Goal: Task Accomplishment & Management: Complete application form

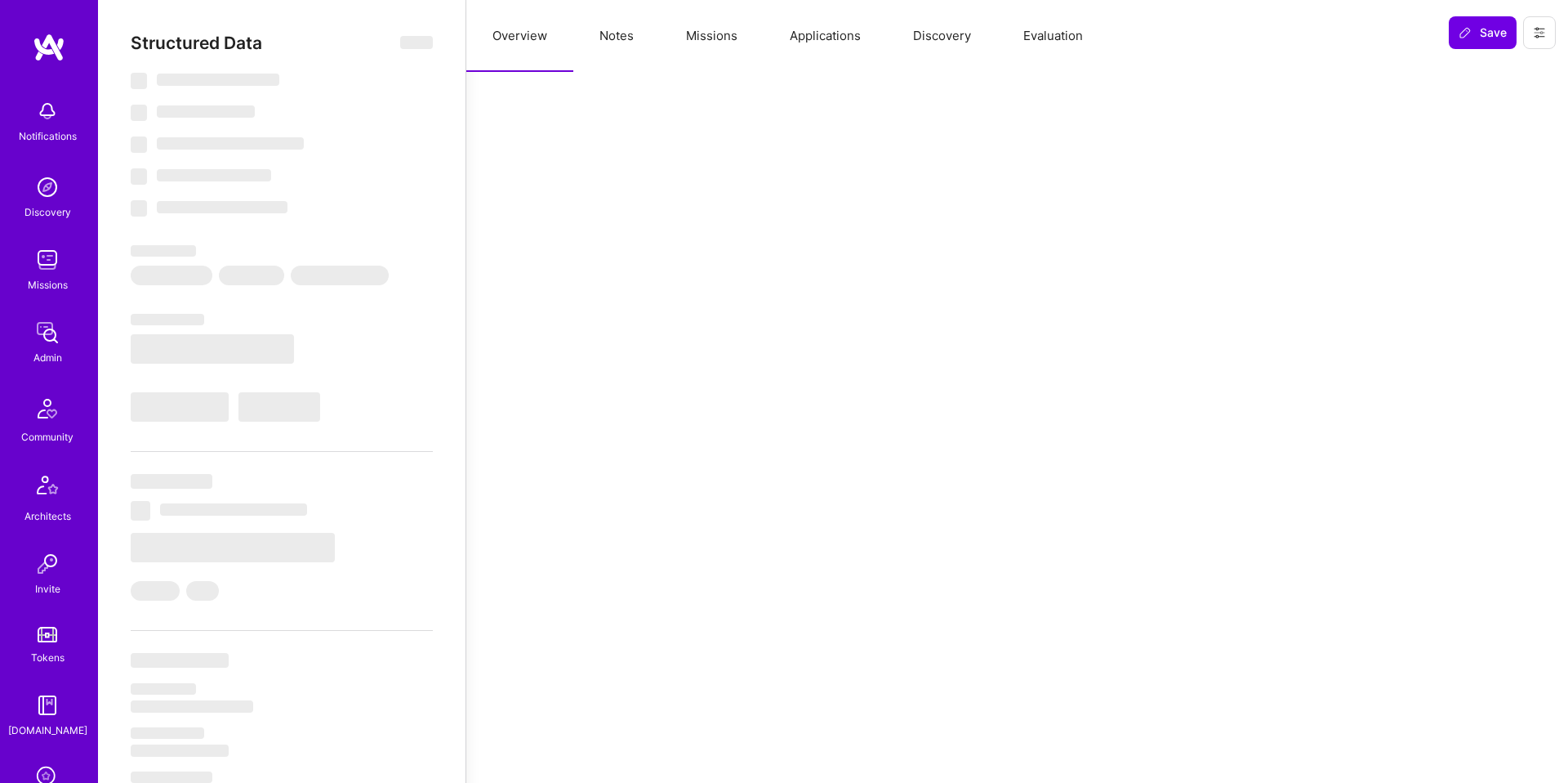
click at [986, 28] on button "Discovery" at bounding box center [942, 35] width 110 height 72
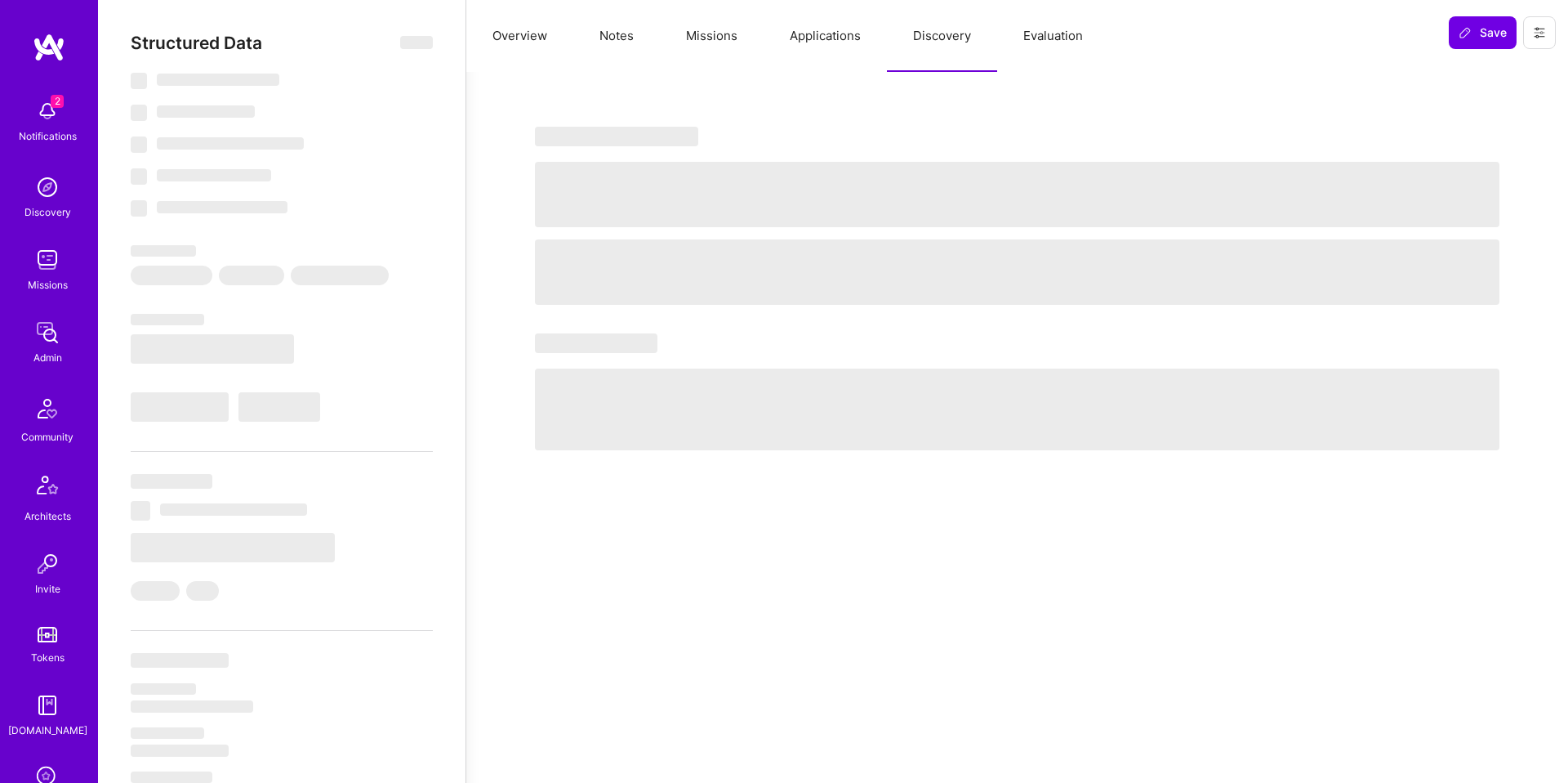
click at [1009, 26] on button "Evaluation" at bounding box center [1054, 35] width 112 height 72
select select "Right Now"
select select "5"
select select "7"
select select "6"
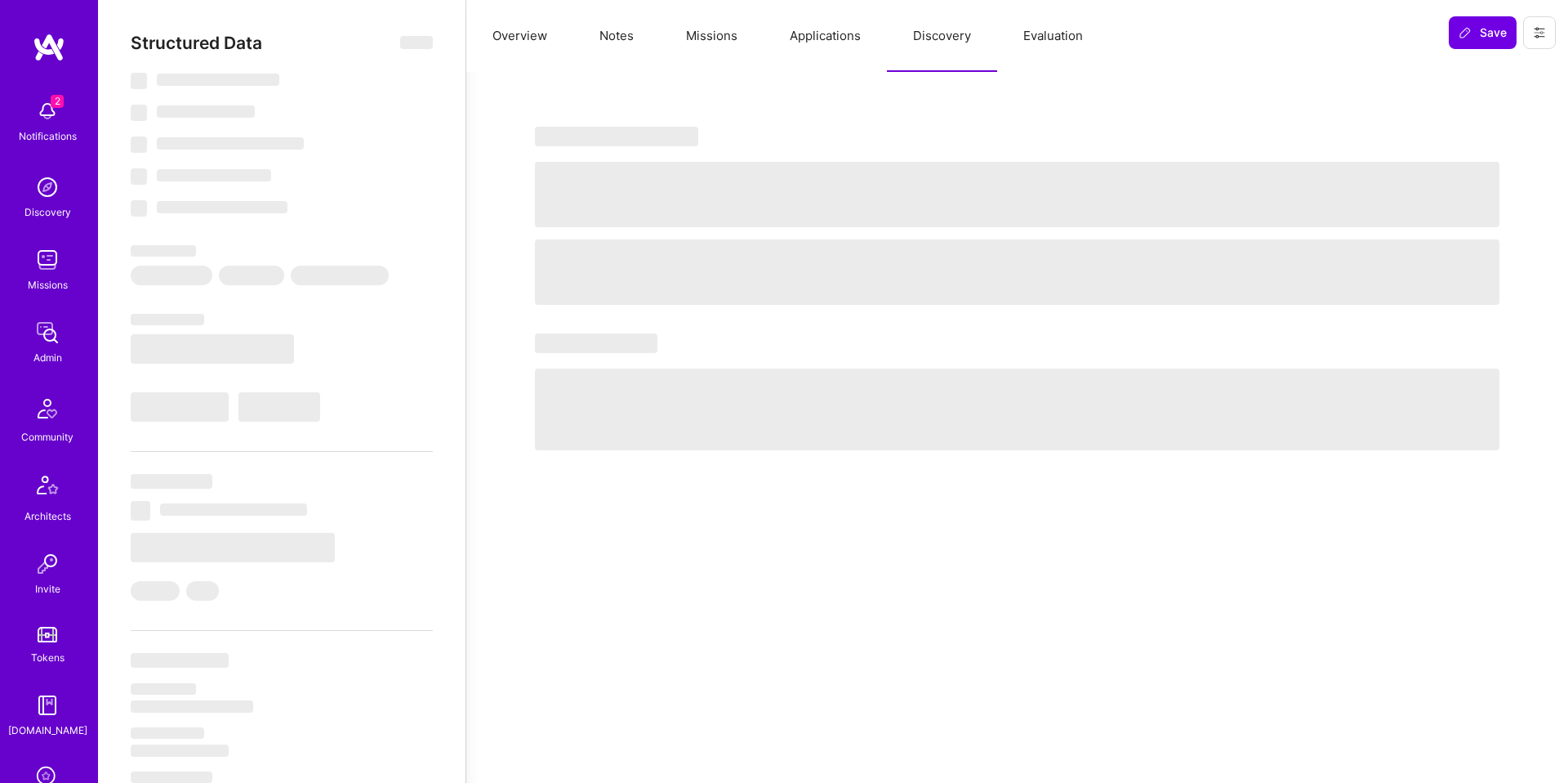
select select "7"
select select "SE"
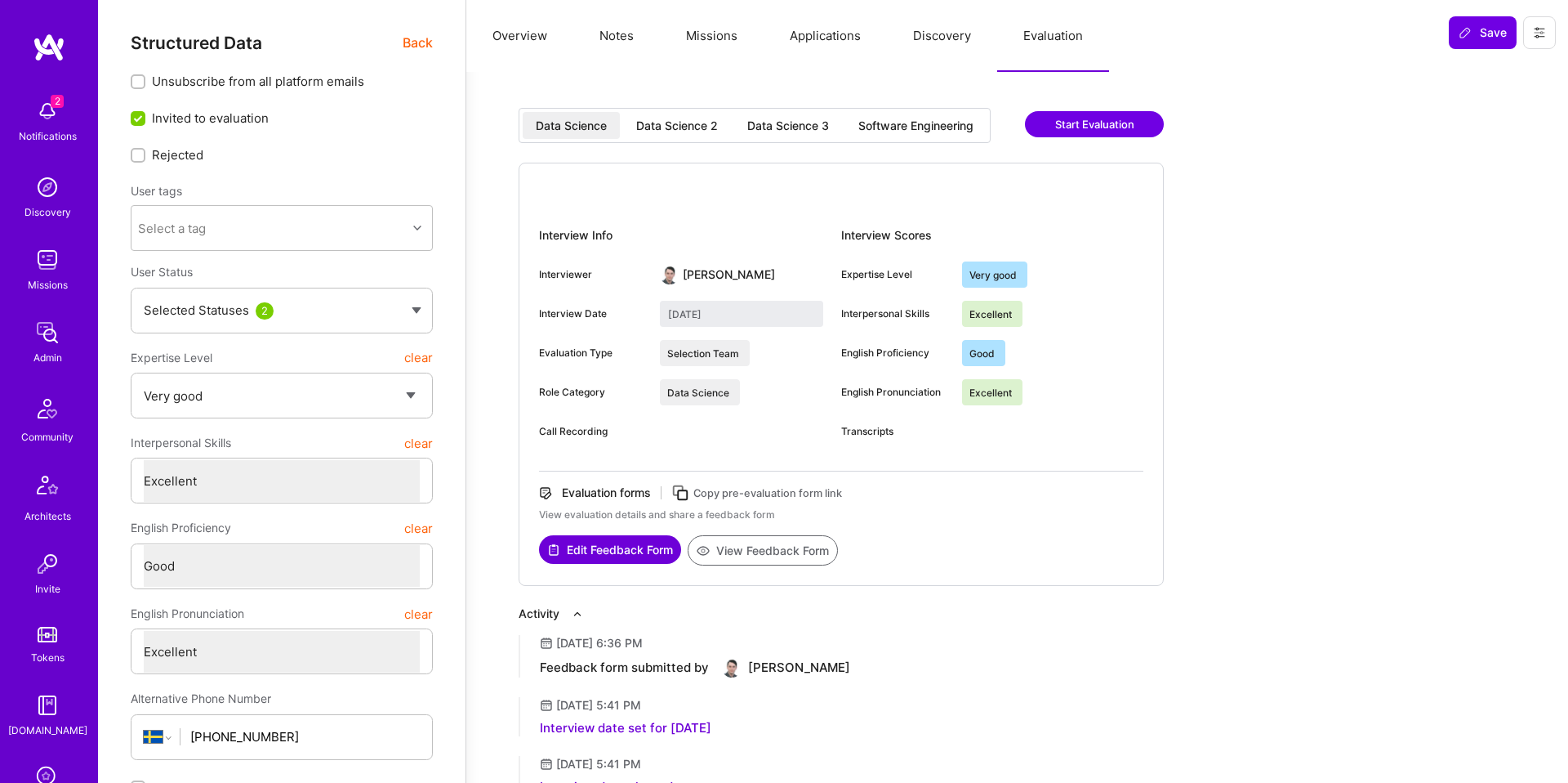
click at [948, 128] on div "Software Engineering" at bounding box center [916, 126] width 115 height 17
type input "July 28, 2025"
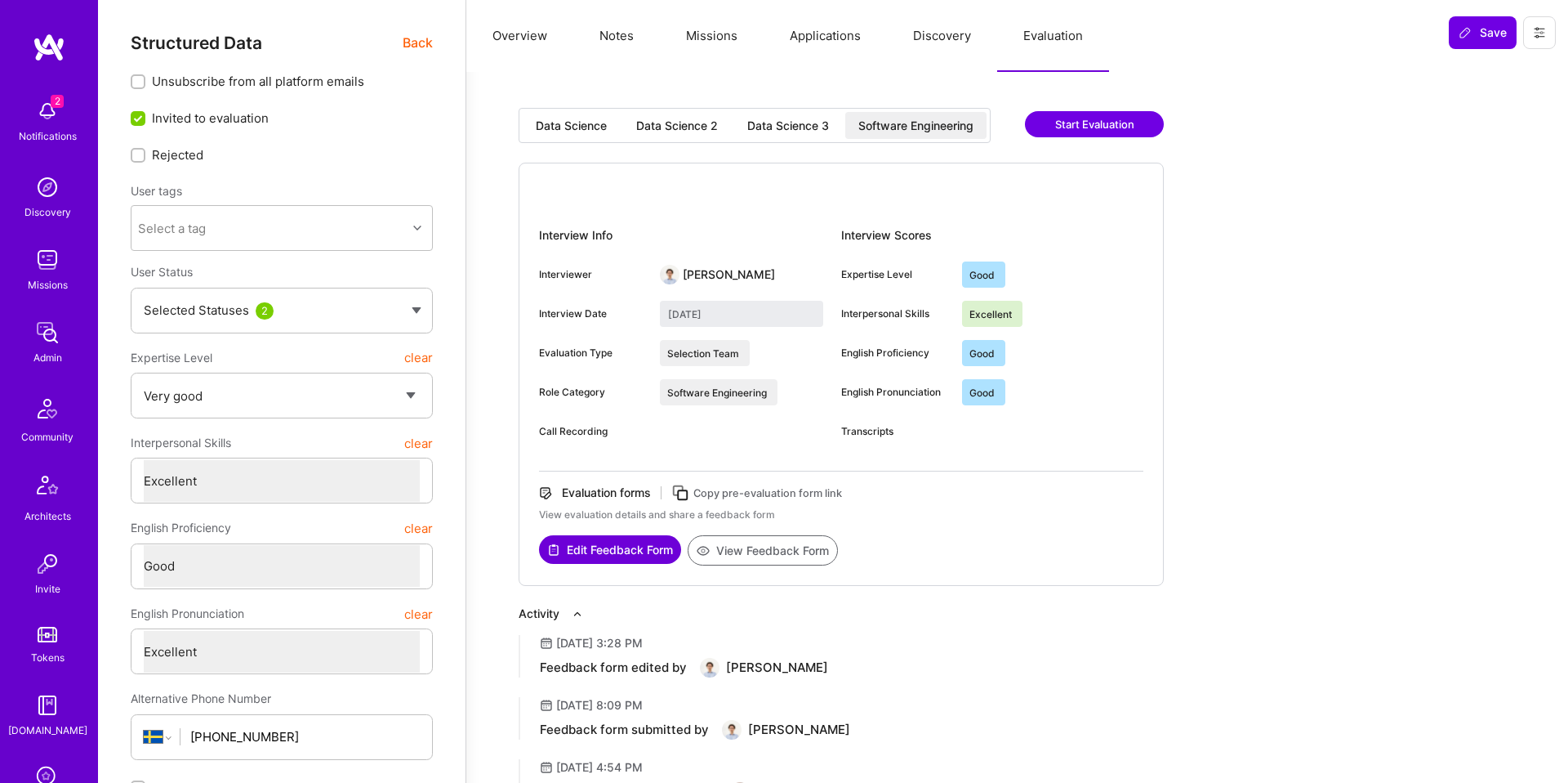
click at [1251, 418] on div "Data Science Data Science 2 Data Science 3 Software Engineering Start Evaluatio…" at bounding box center [1017, 489] width 997 height 762
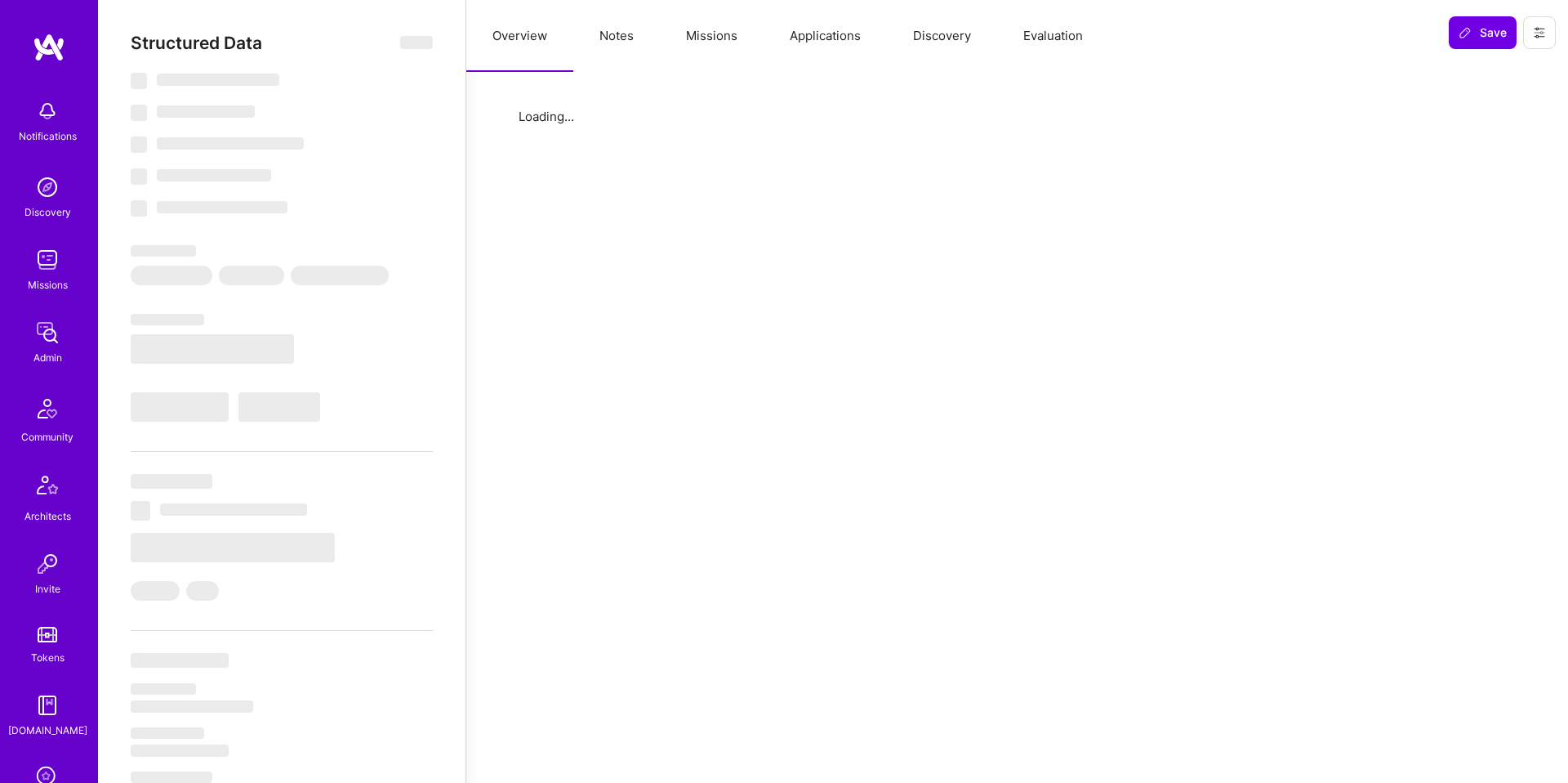
click at [1053, 57] on button "Evaluation" at bounding box center [1054, 35] width 112 height 72
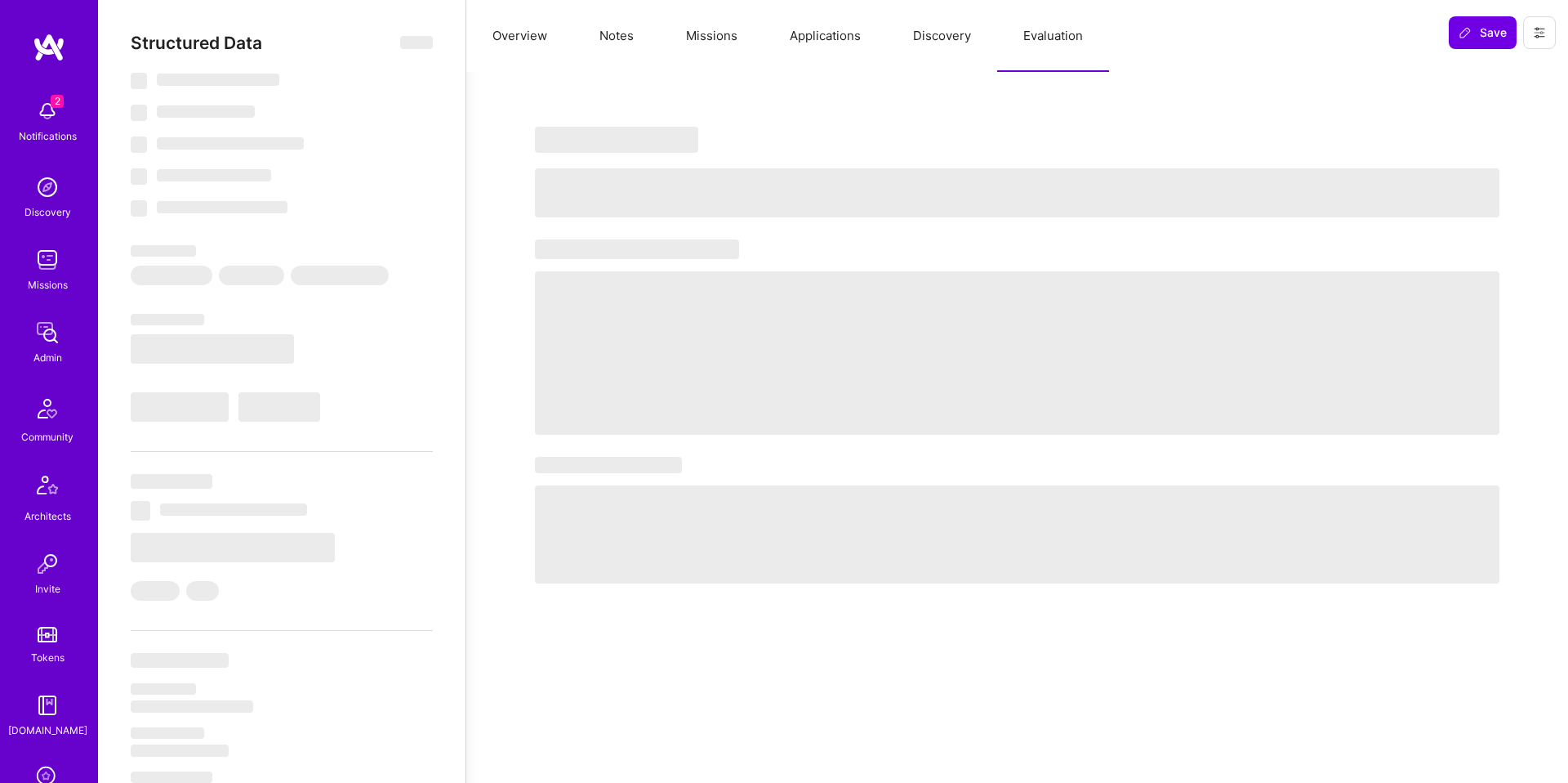
select select "Not Available"
select select "3 Months"
select select "5"
select select "7"
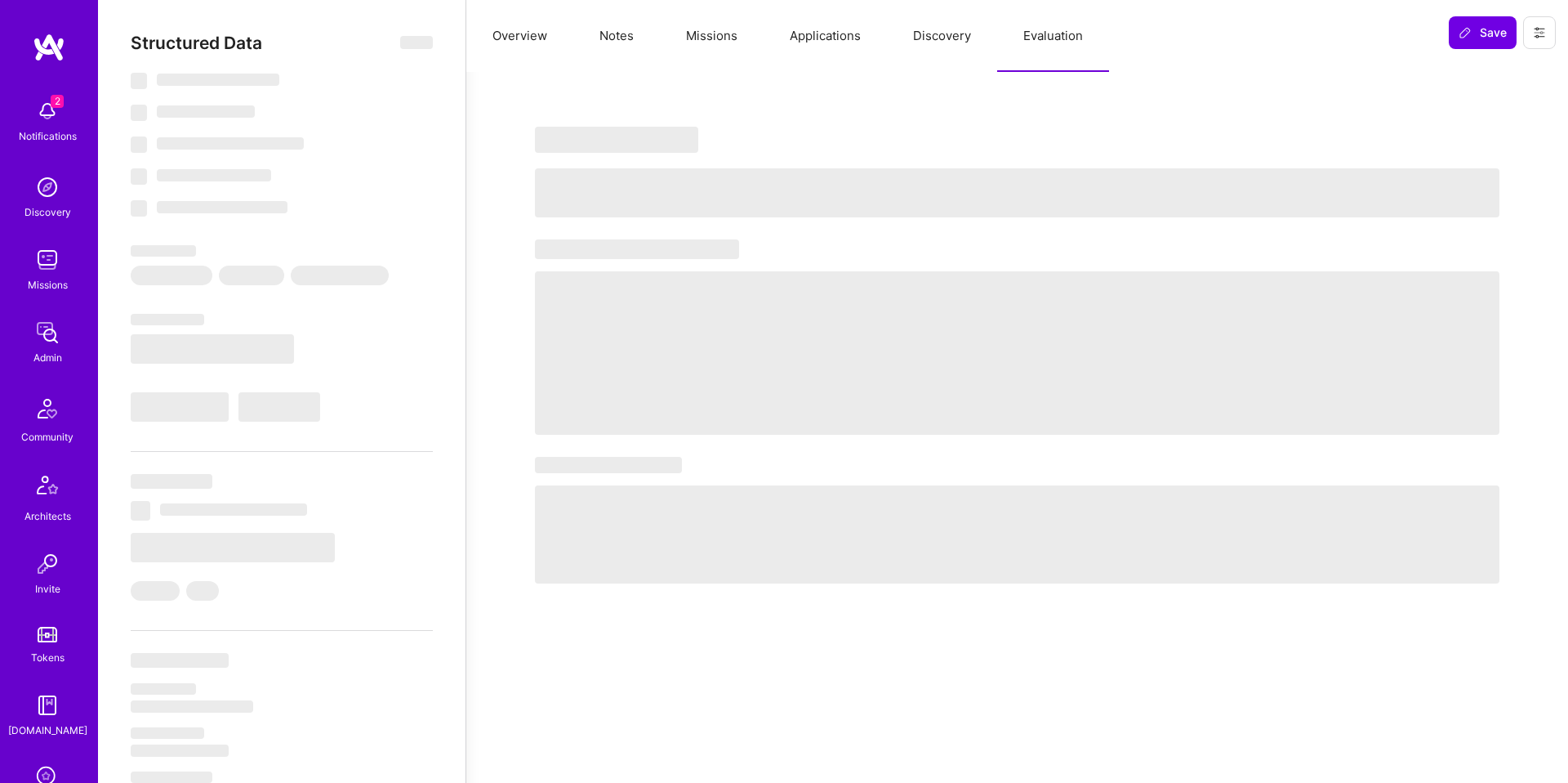
select select "7"
select select "CA"
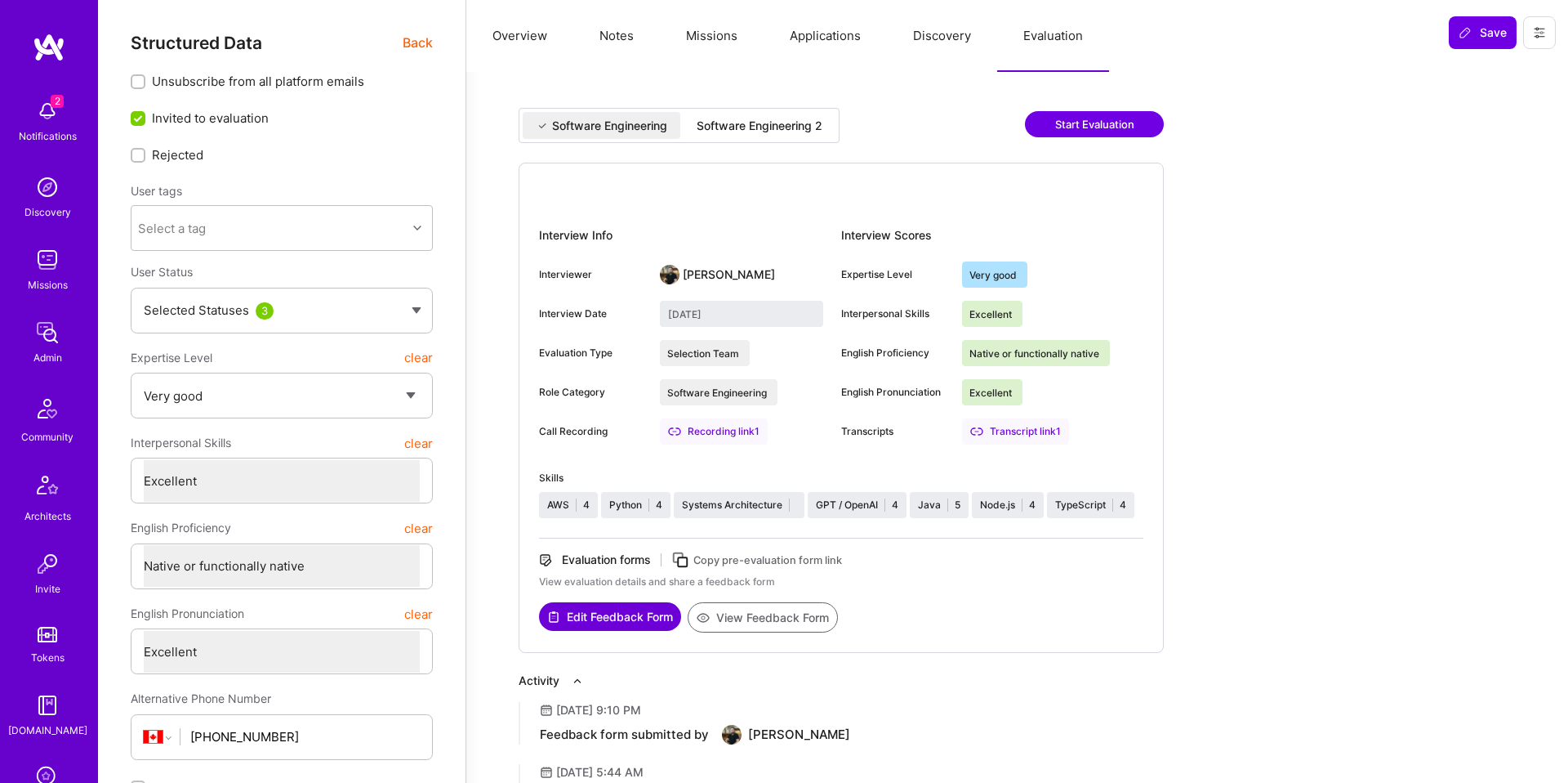
click at [780, 130] on div "Software Engineering 2" at bounding box center [759, 126] width 126 height 17
type input "[DATE]"
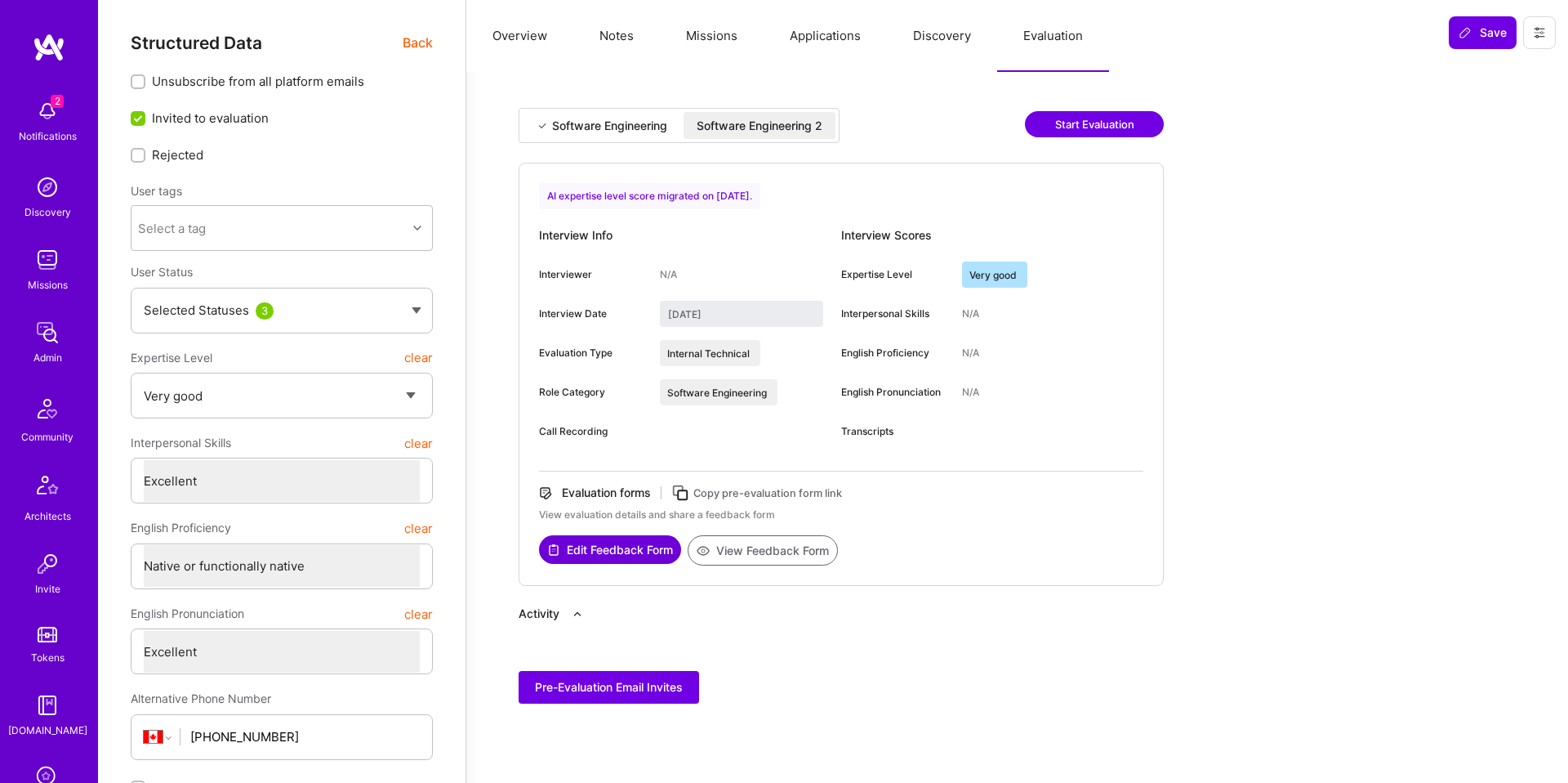
click at [790, 546] on button "View Feedback Form" at bounding box center [762, 550] width 151 height 30
click at [422, 40] on span "Back" at bounding box center [417, 42] width 30 height 21
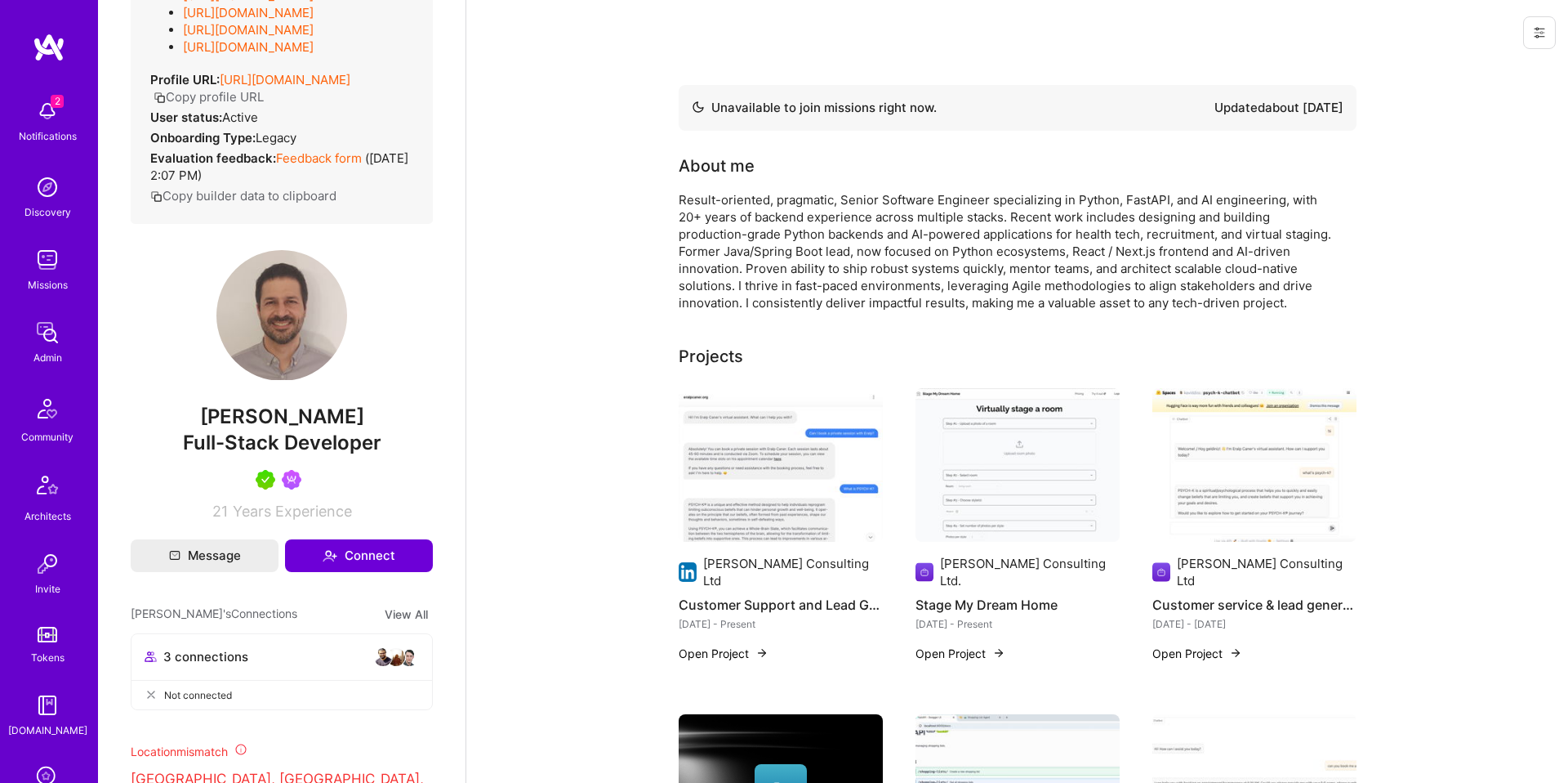
scroll to position [277, 0]
